Goal: Transaction & Acquisition: Purchase product/service

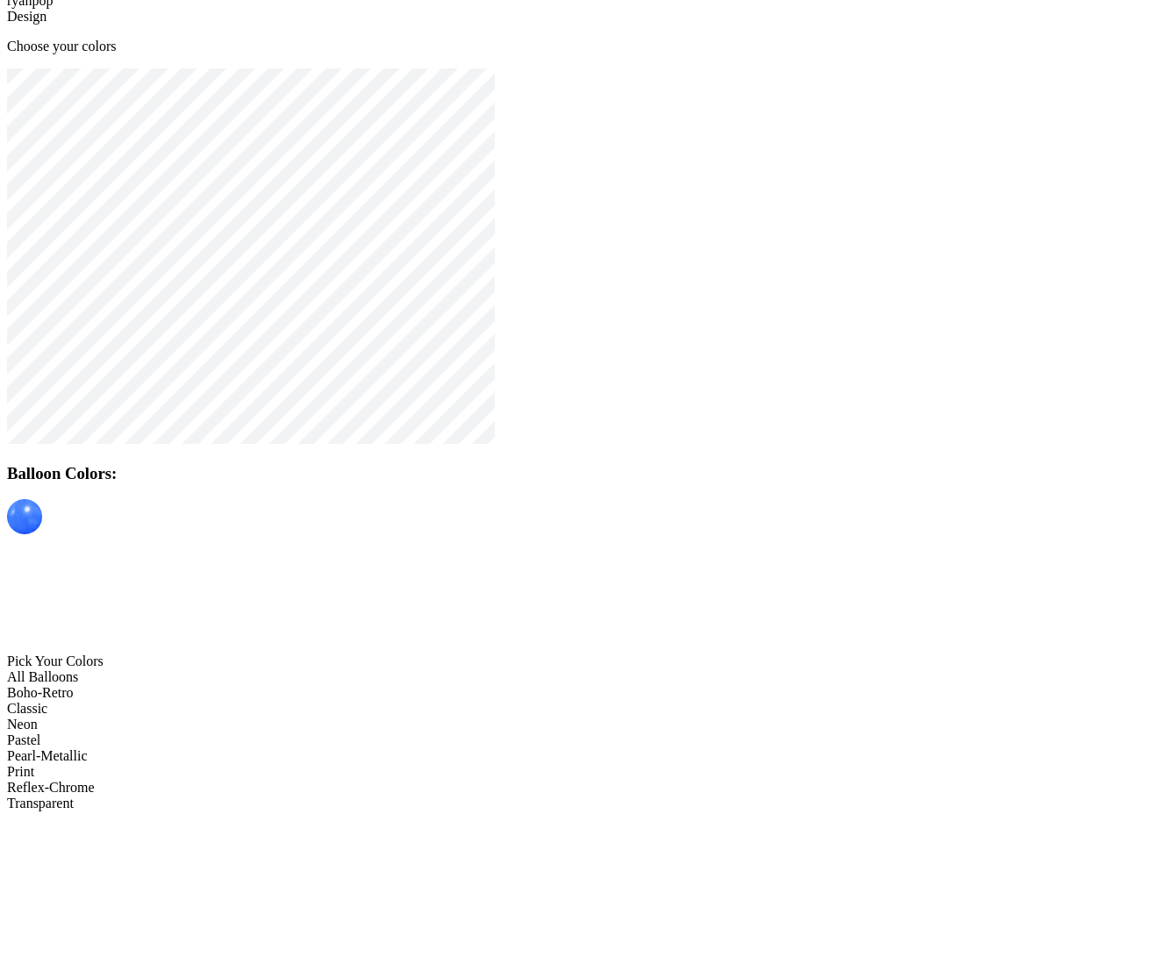
scroll to position [35, 0]
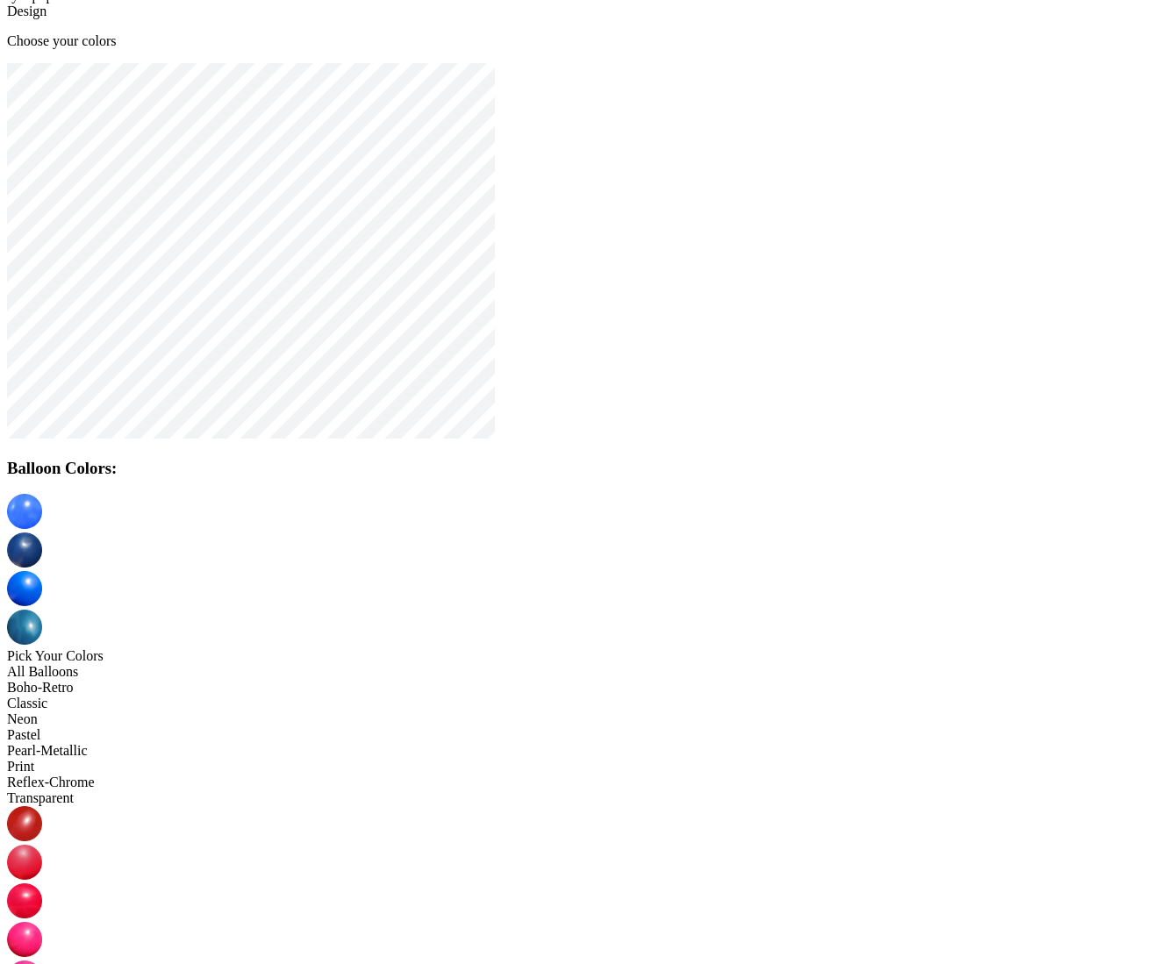
click at [42, 532] on img at bounding box center [24, 549] width 35 height 35
click at [42, 571] on img at bounding box center [24, 588] width 35 height 35
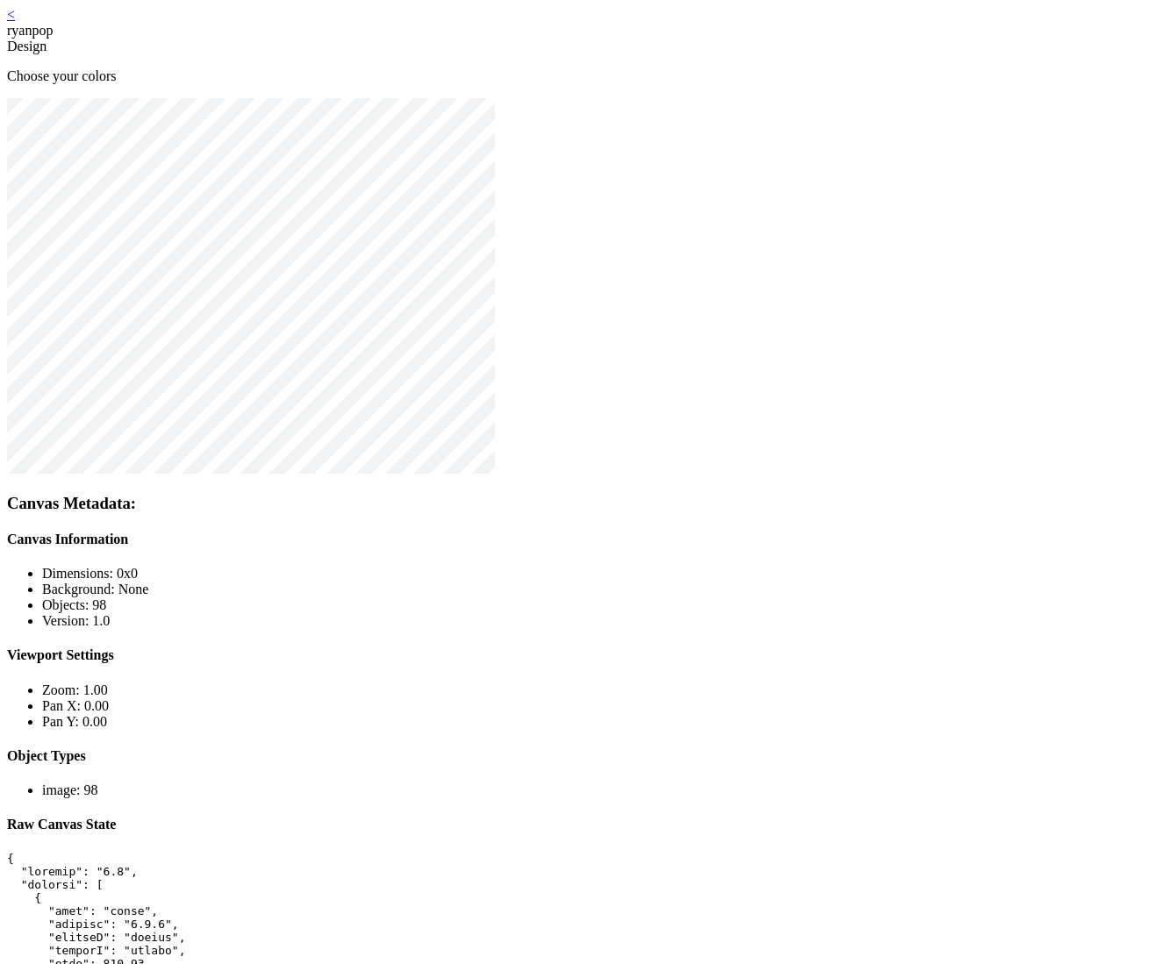
scroll to position [35, 0]
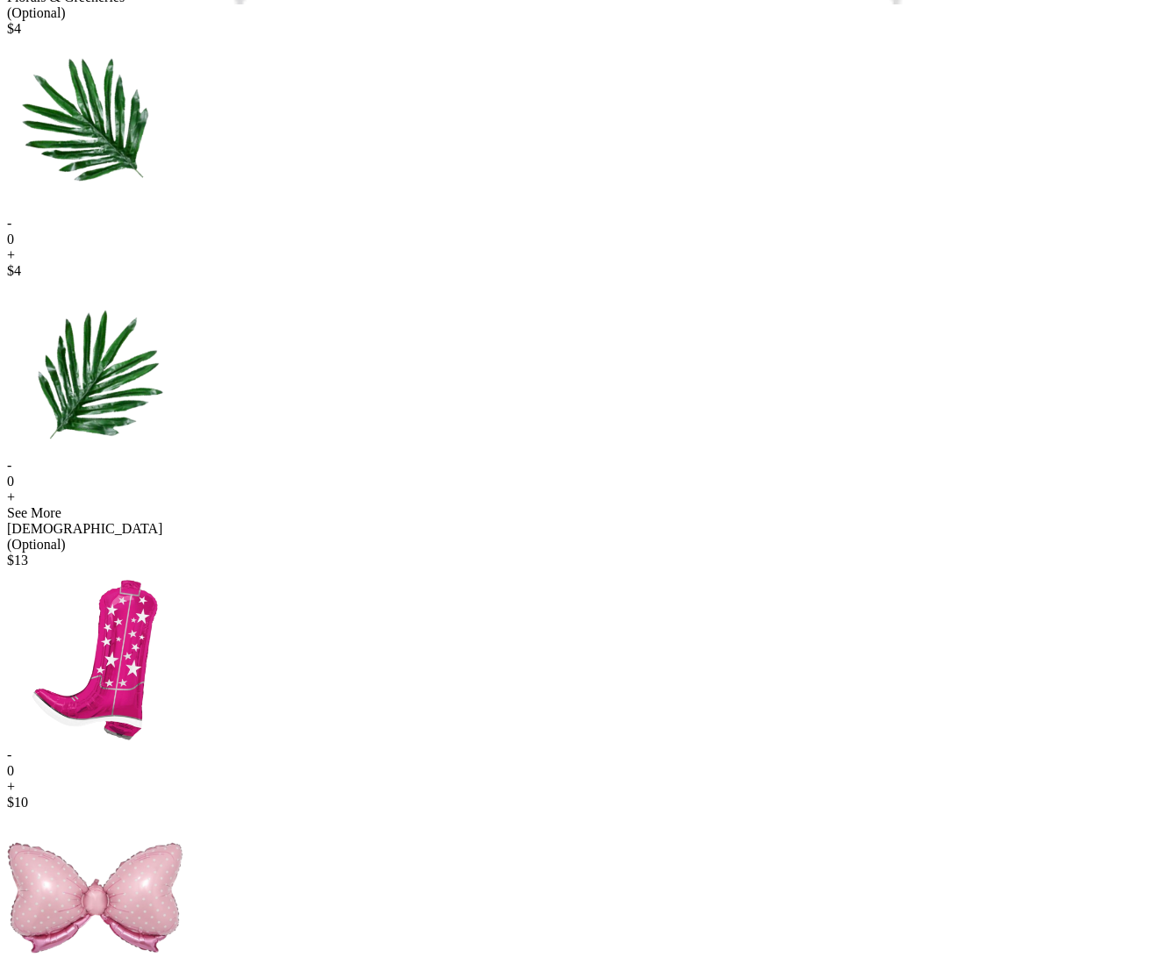
scroll to position [1001, 0]
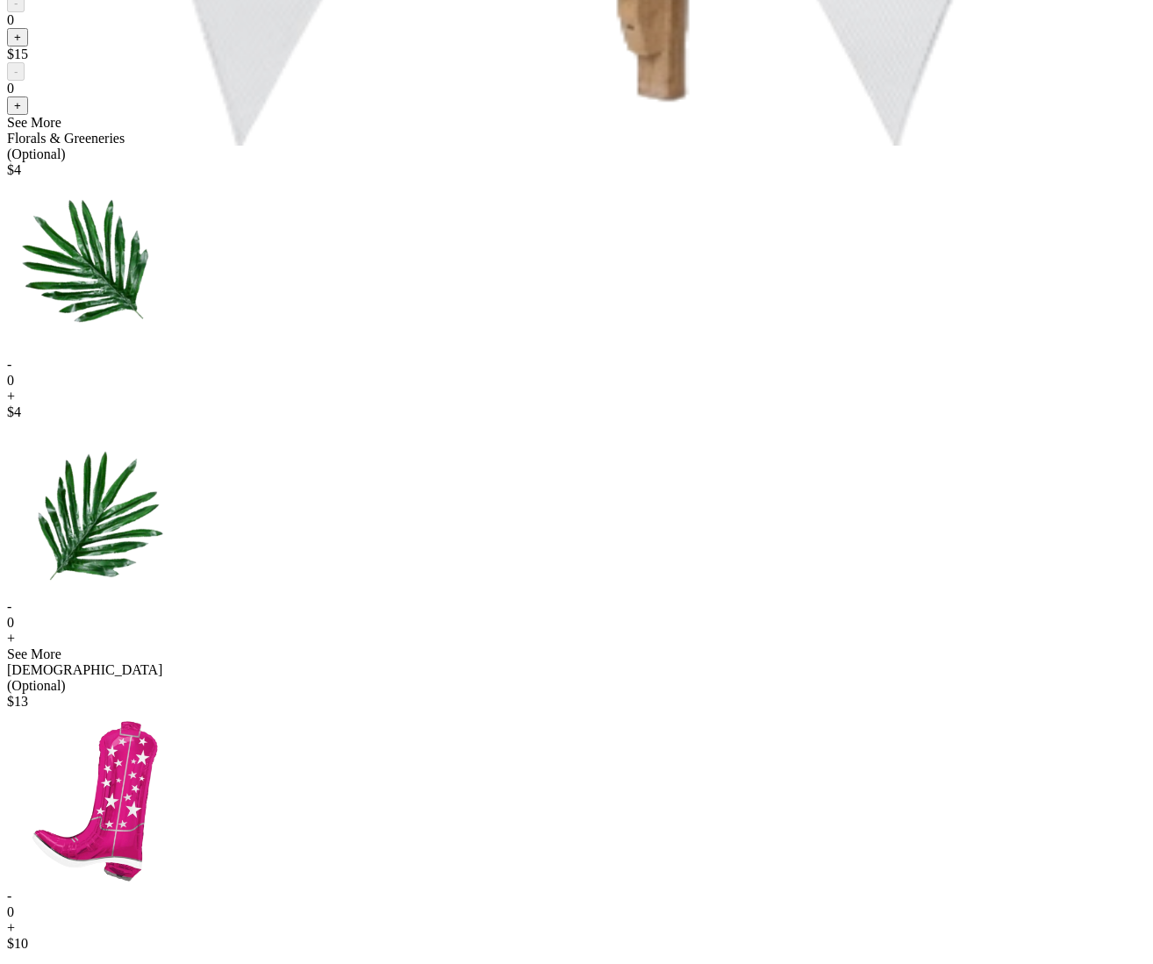
scroll to position [693, 0]
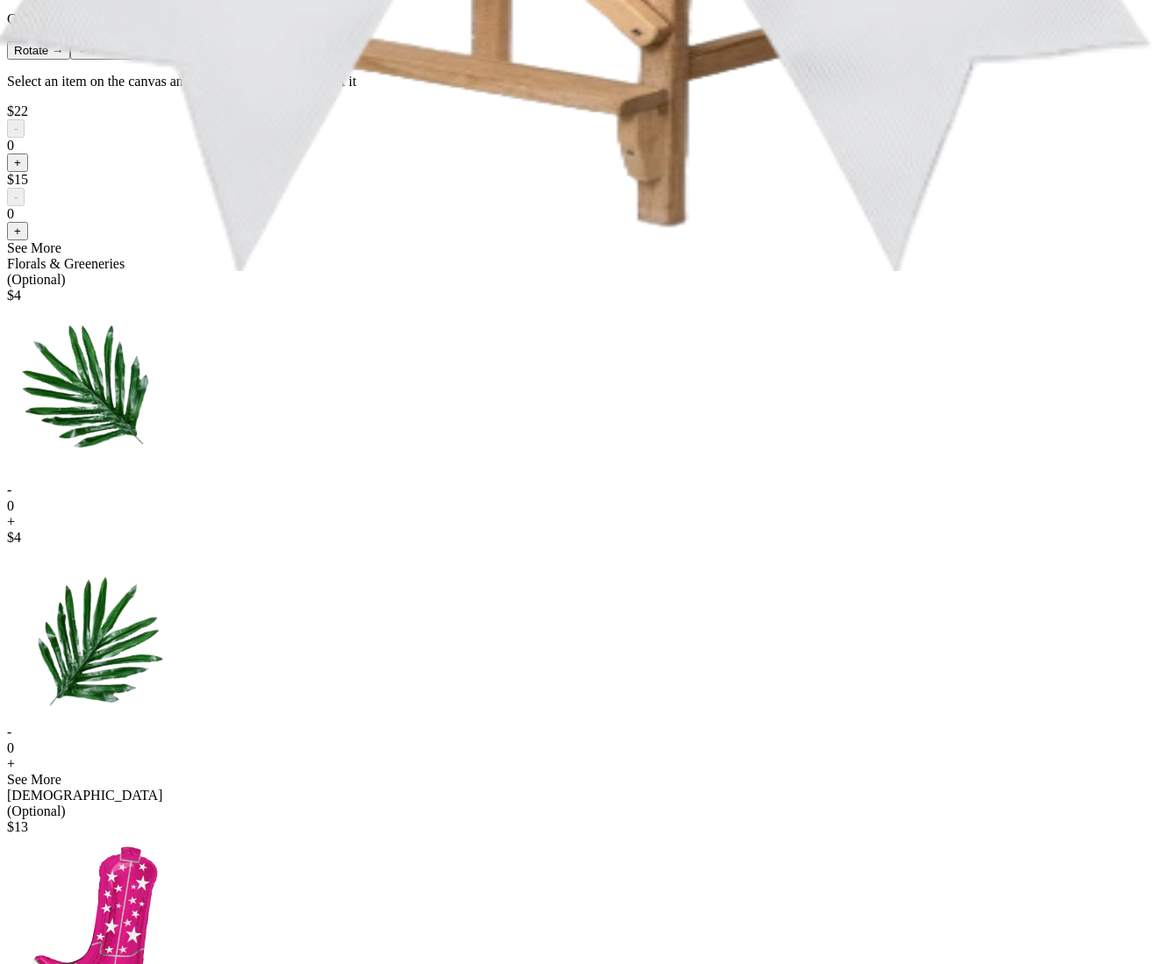
click at [28, 172] on button "+" at bounding box center [17, 162] width 21 height 18
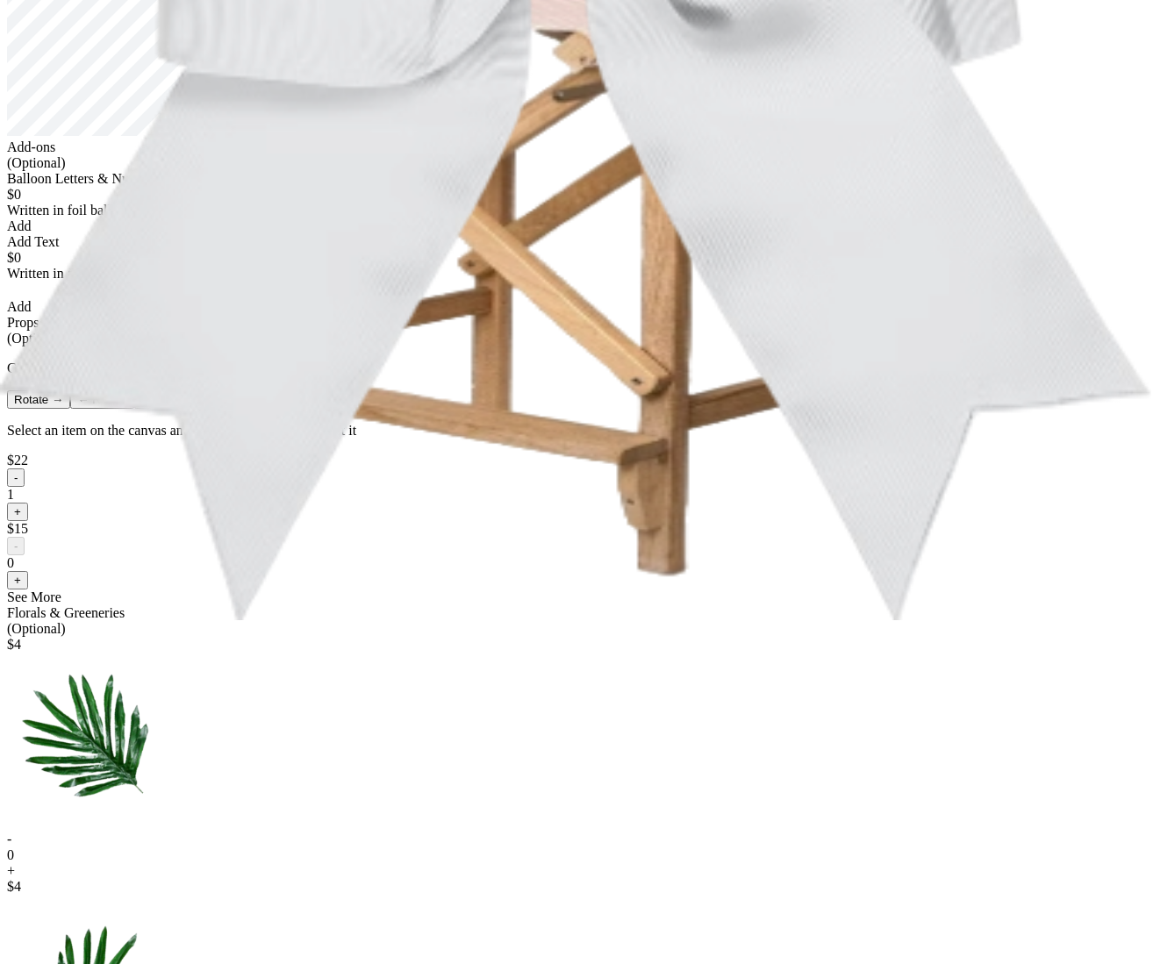
scroll to position [0, 0]
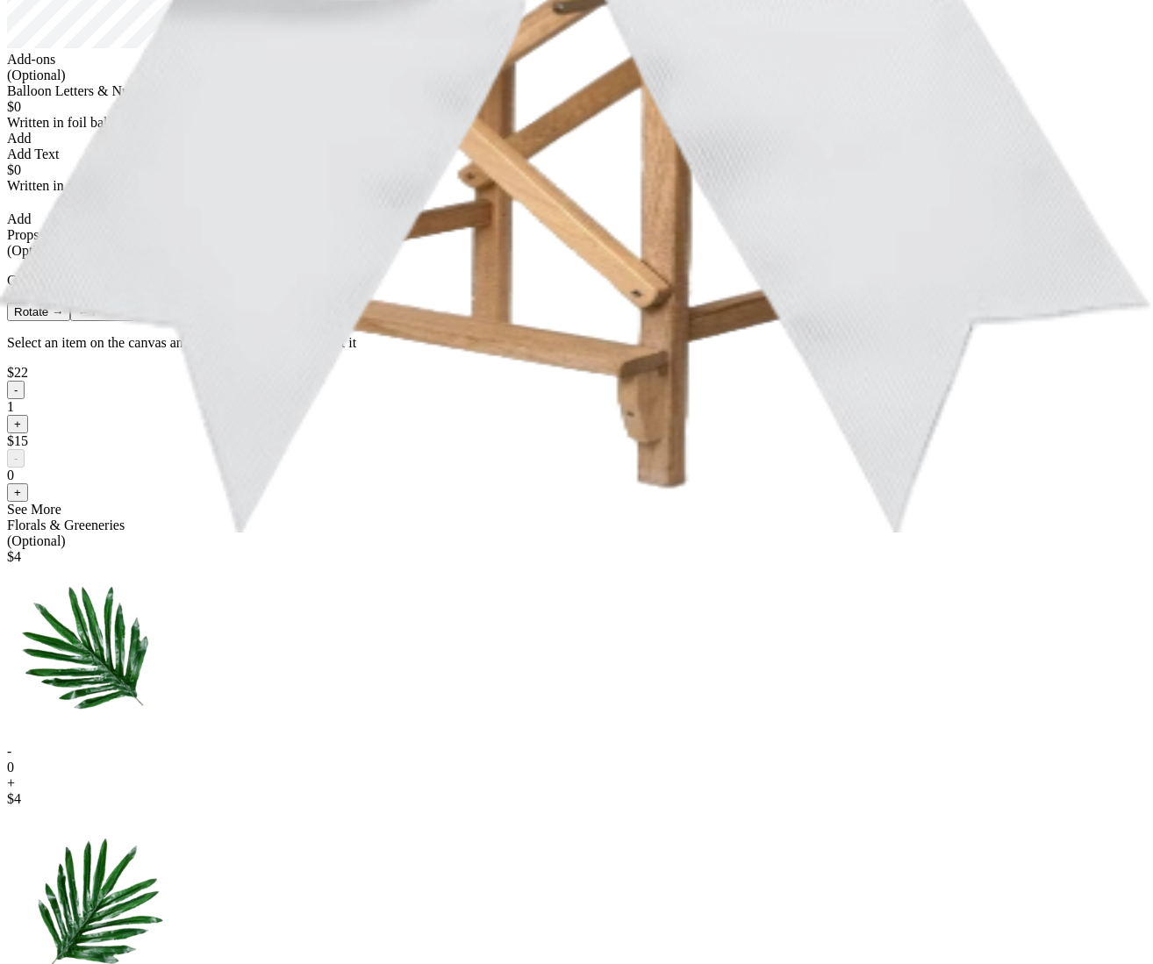
scroll to position [437, 0]
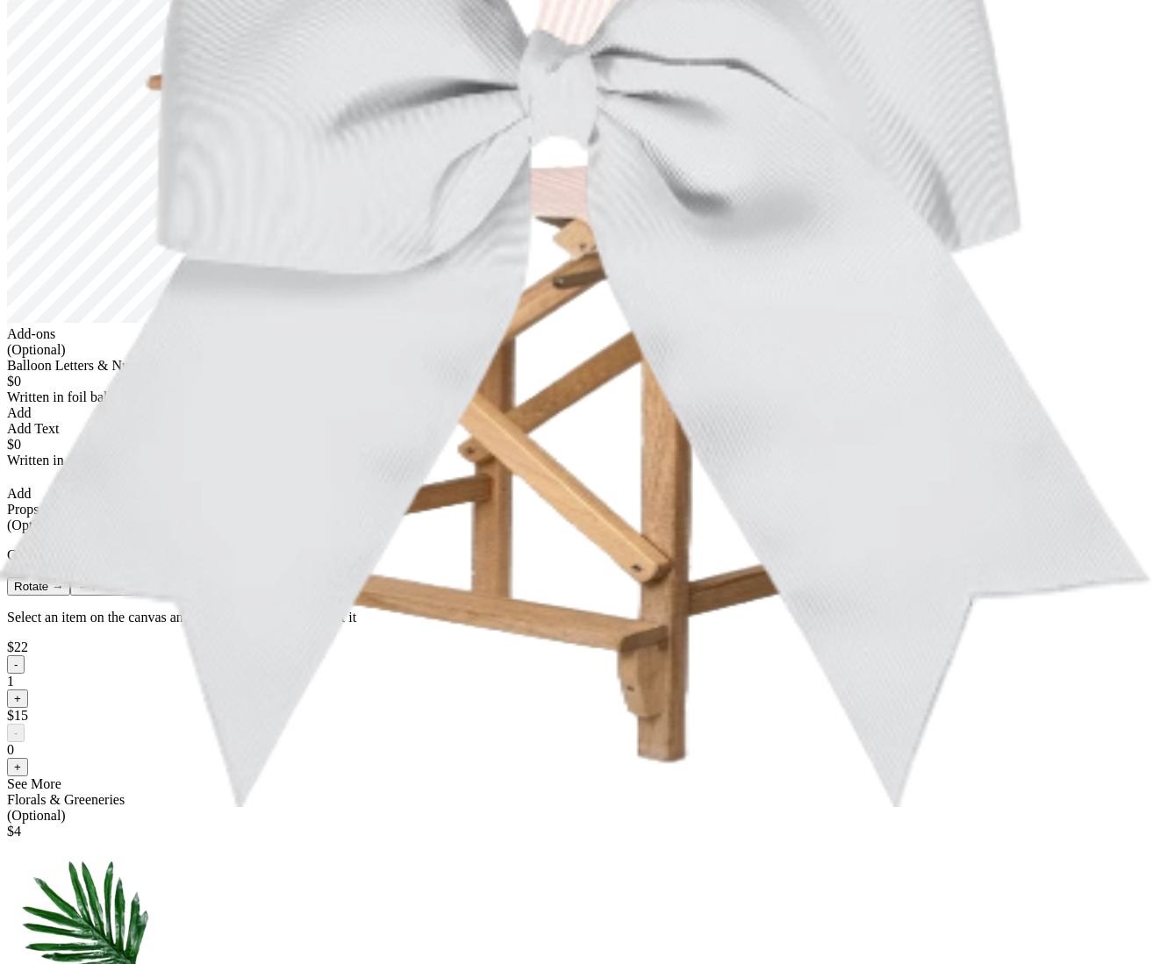
scroll to position [751, 0]
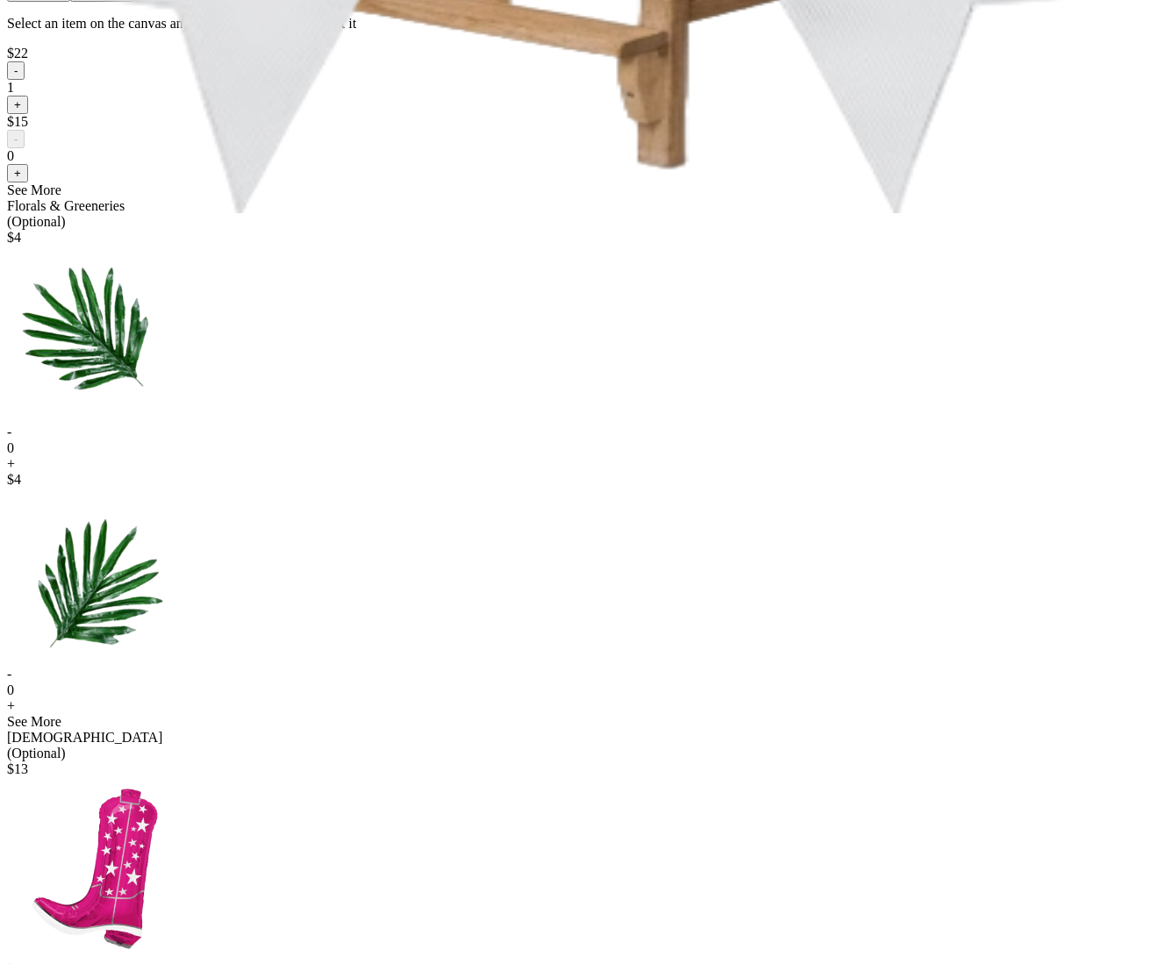
click at [25, 80] on button "-" at bounding box center [16, 70] width 18 height 18
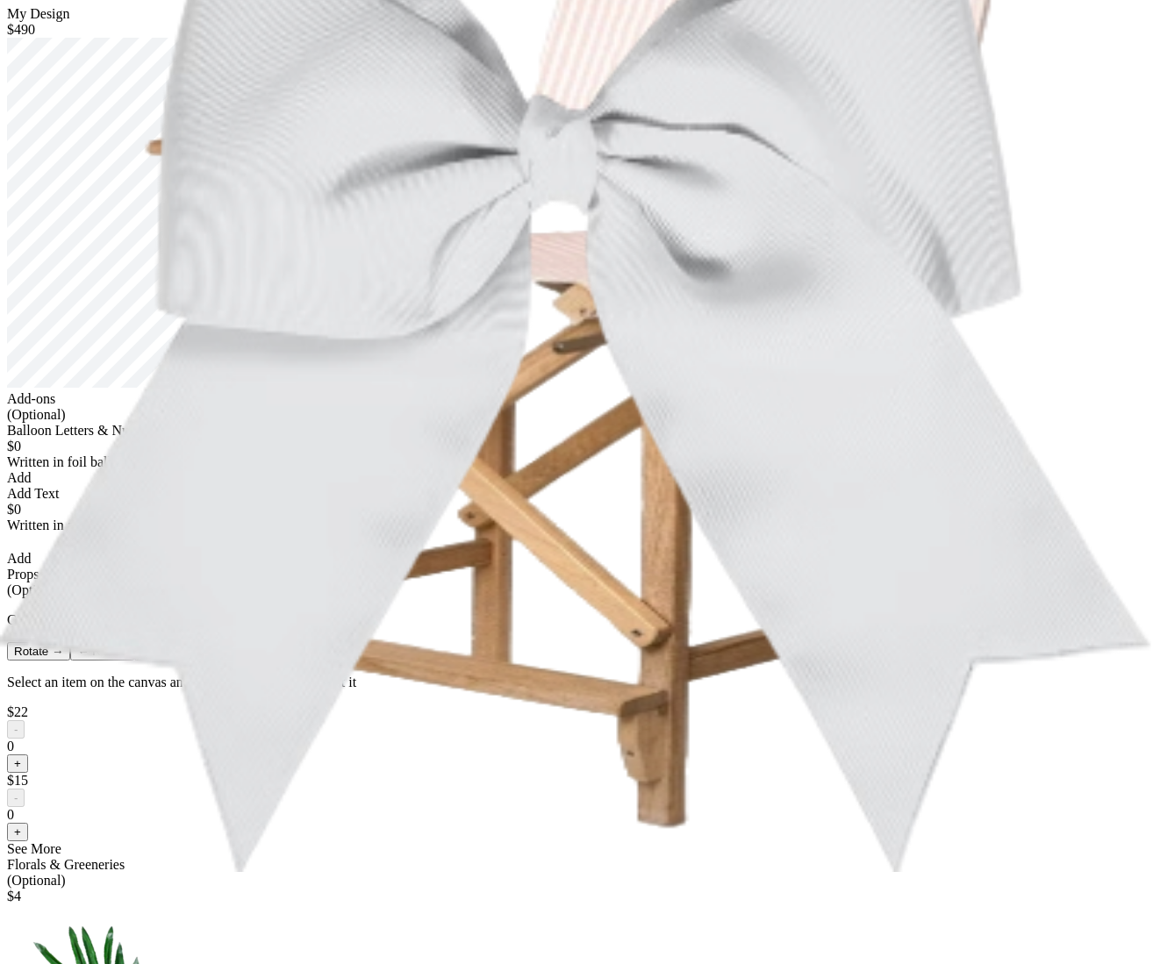
scroll to position [0, 0]
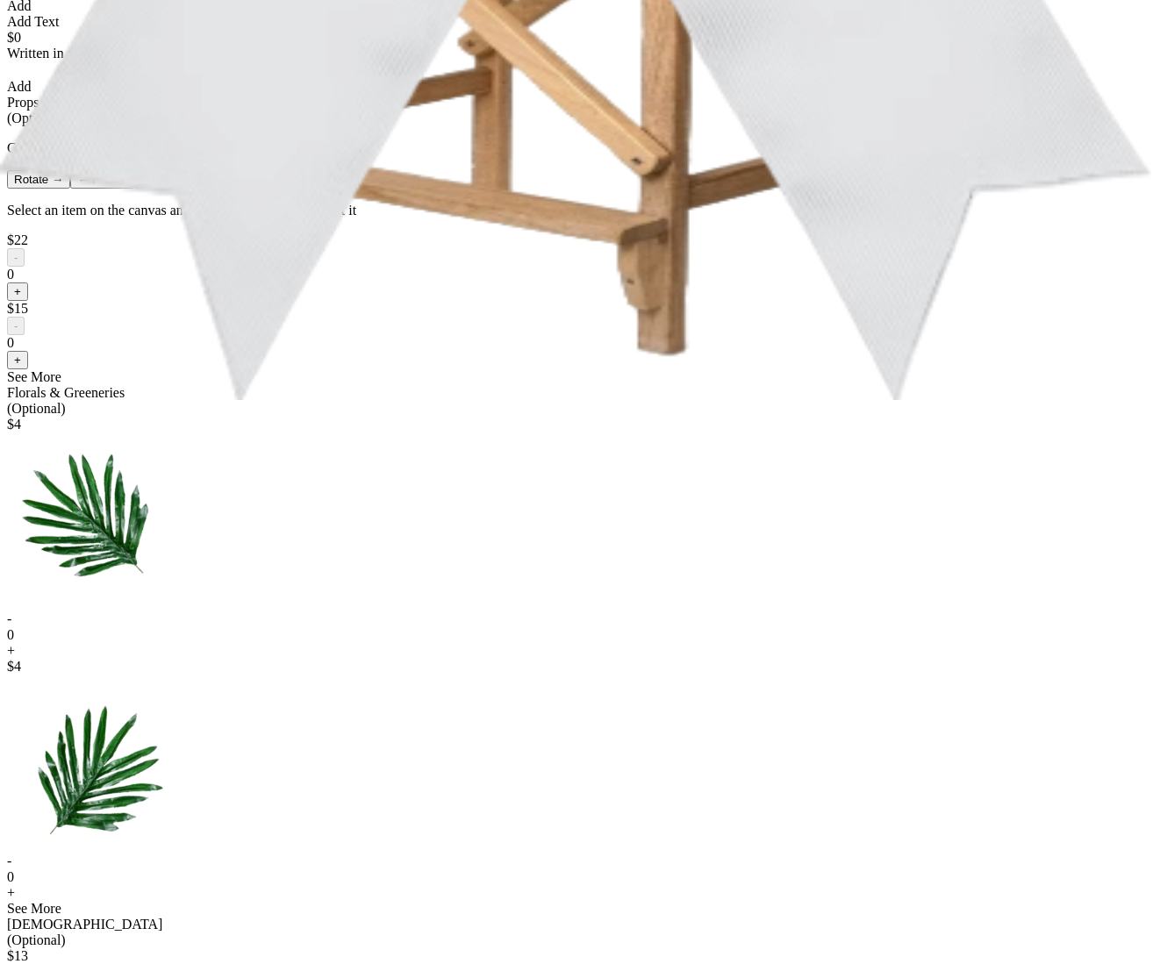
scroll to position [515, 0]
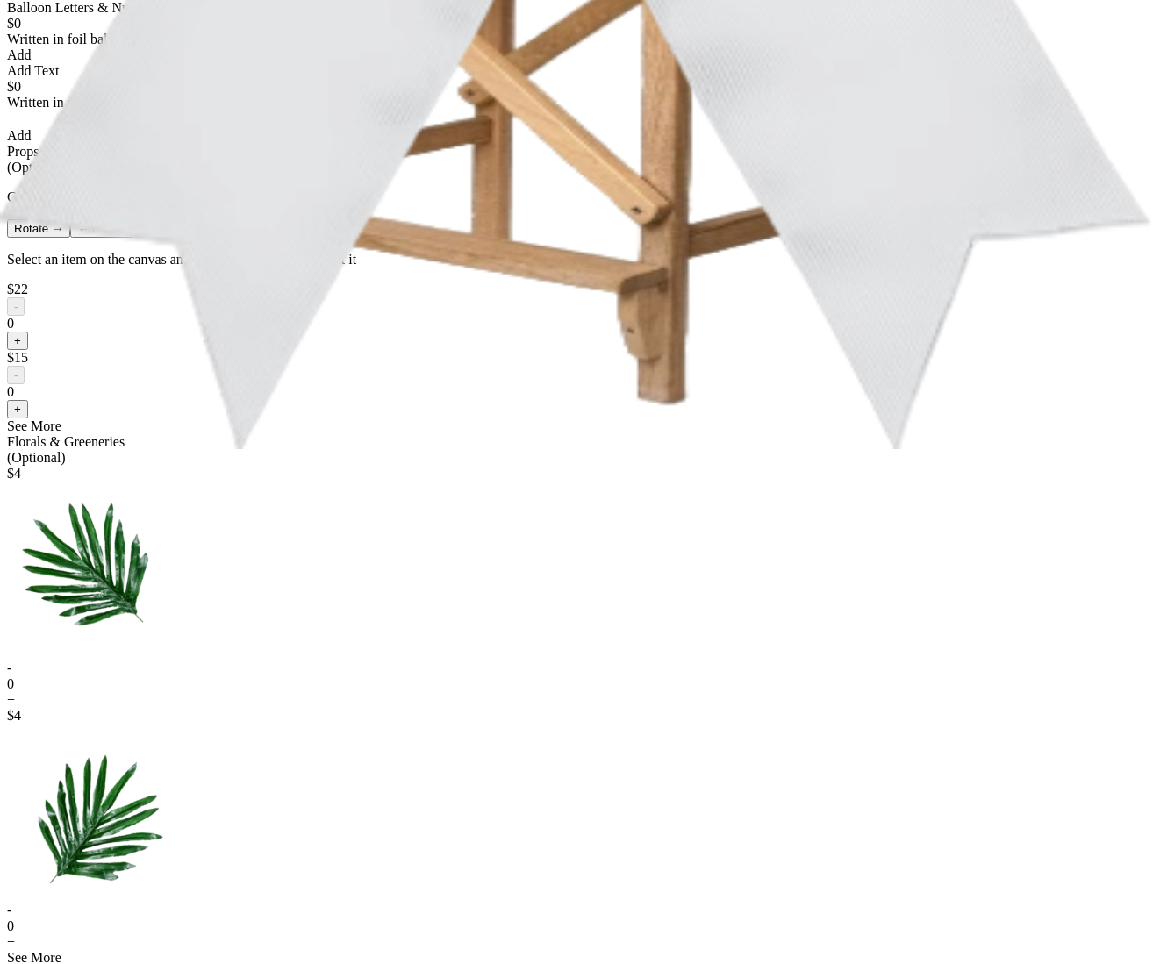
click at [28, 418] on button "+" at bounding box center [17, 409] width 21 height 18
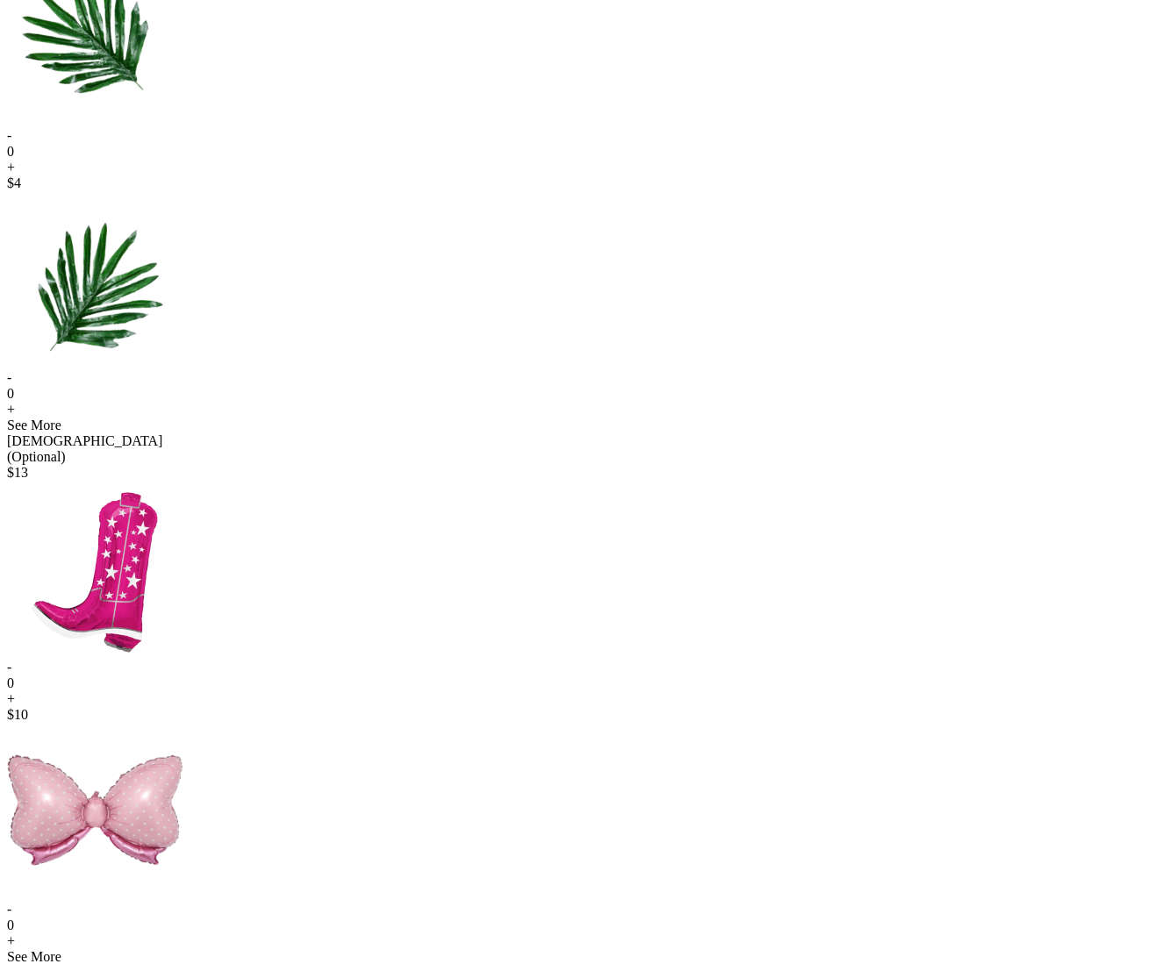
scroll to position [738, 0]
